Goal: Navigation & Orientation: Find specific page/section

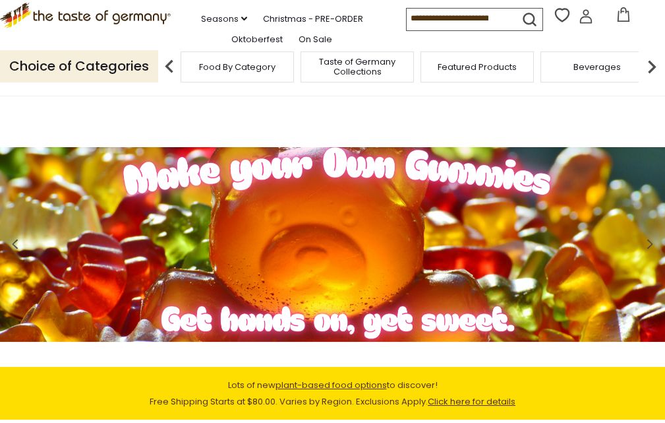
click at [364, 76] on span "Taste of Germany Collections" at bounding box center [357, 67] width 105 height 20
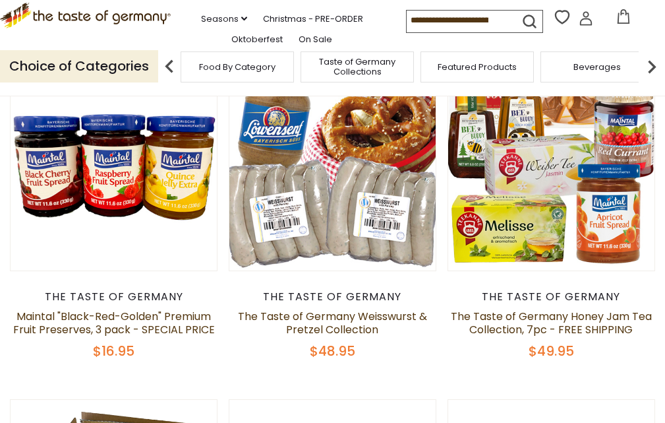
scroll to position [198, 0]
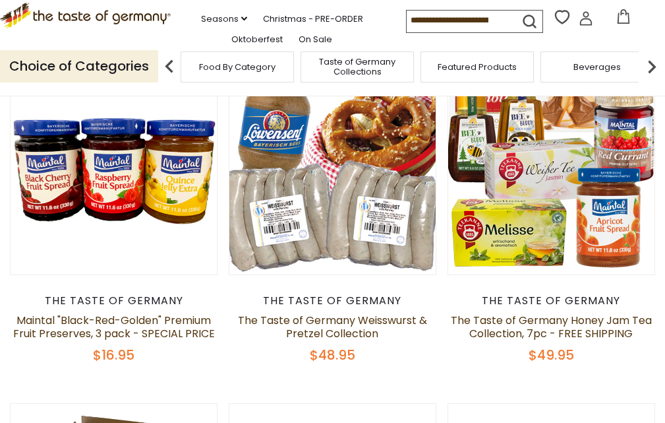
click at [477, 82] on div "Featured Products" at bounding box center [477, 66] width 113 height 31
click at [477, 72] on span "Featured Products" at bounding box center [477, 67] width 79 height 10
